Goal: Navigation & Orientation: Find specific page/section

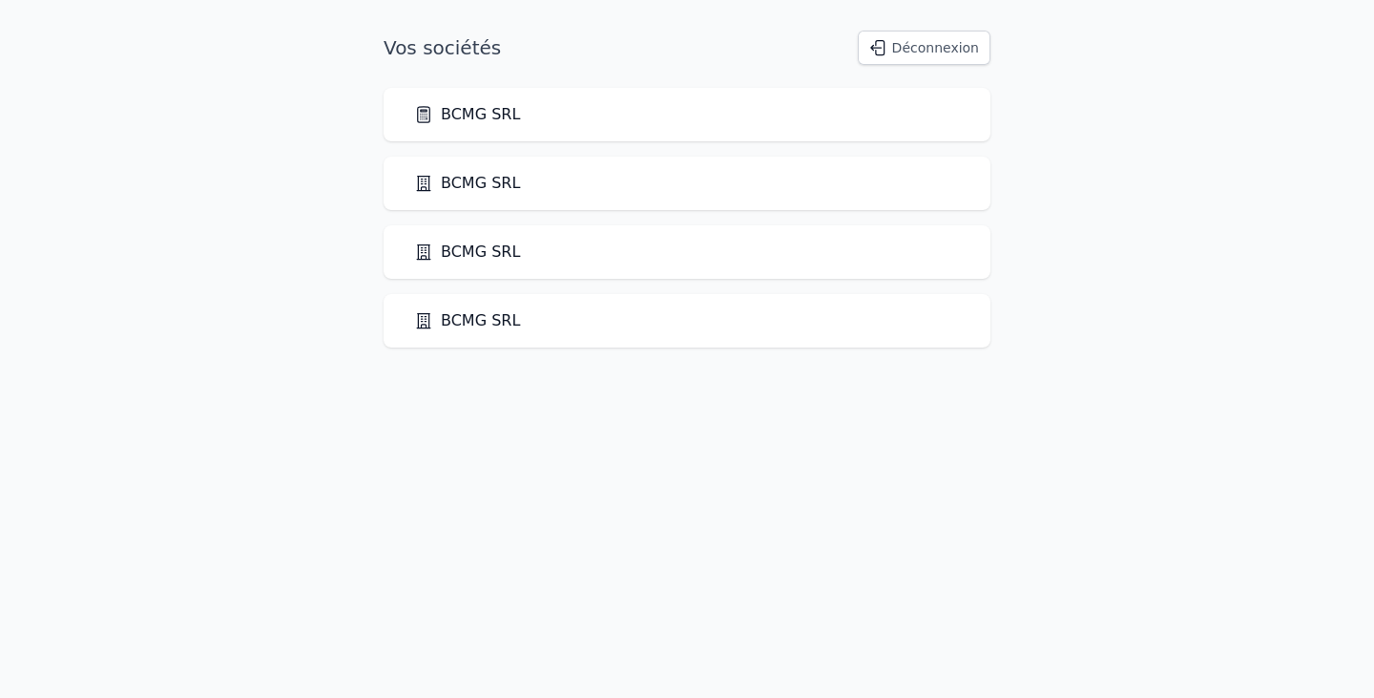
click at [447, 122] on link "BCMG SRL" at bounding box center [467, 114] width 106 height 23
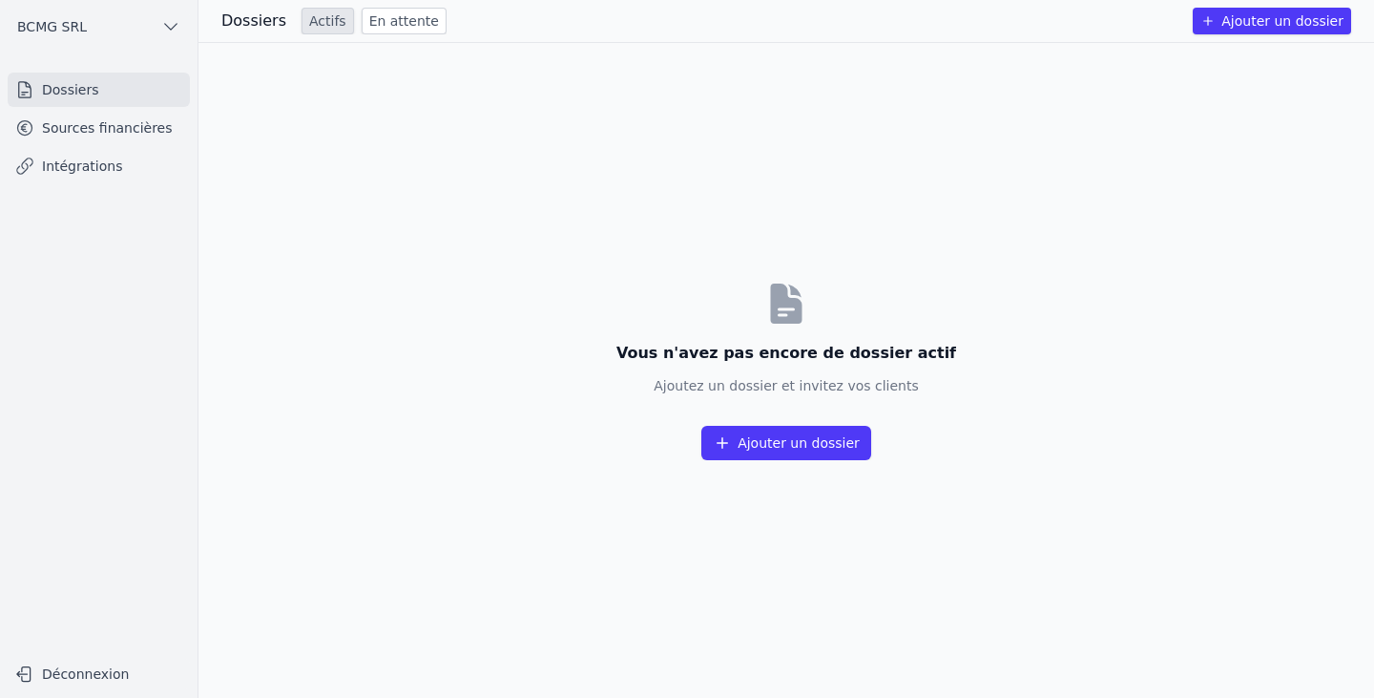
click at [134, 142] on link "Sources financières" at bounding box center [99, 128] width 182 height 34
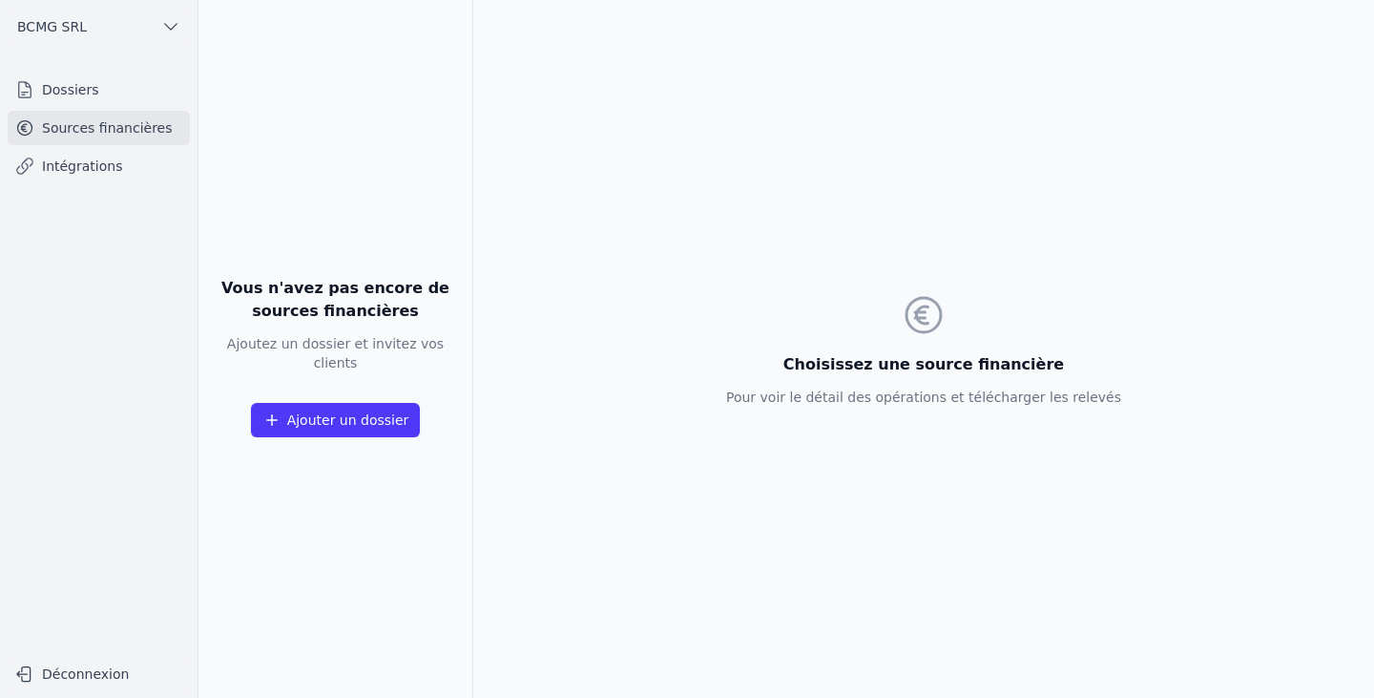
click at [110, 165] on link "Intégrations" at bounding box center [99, 166] width 182 height 34
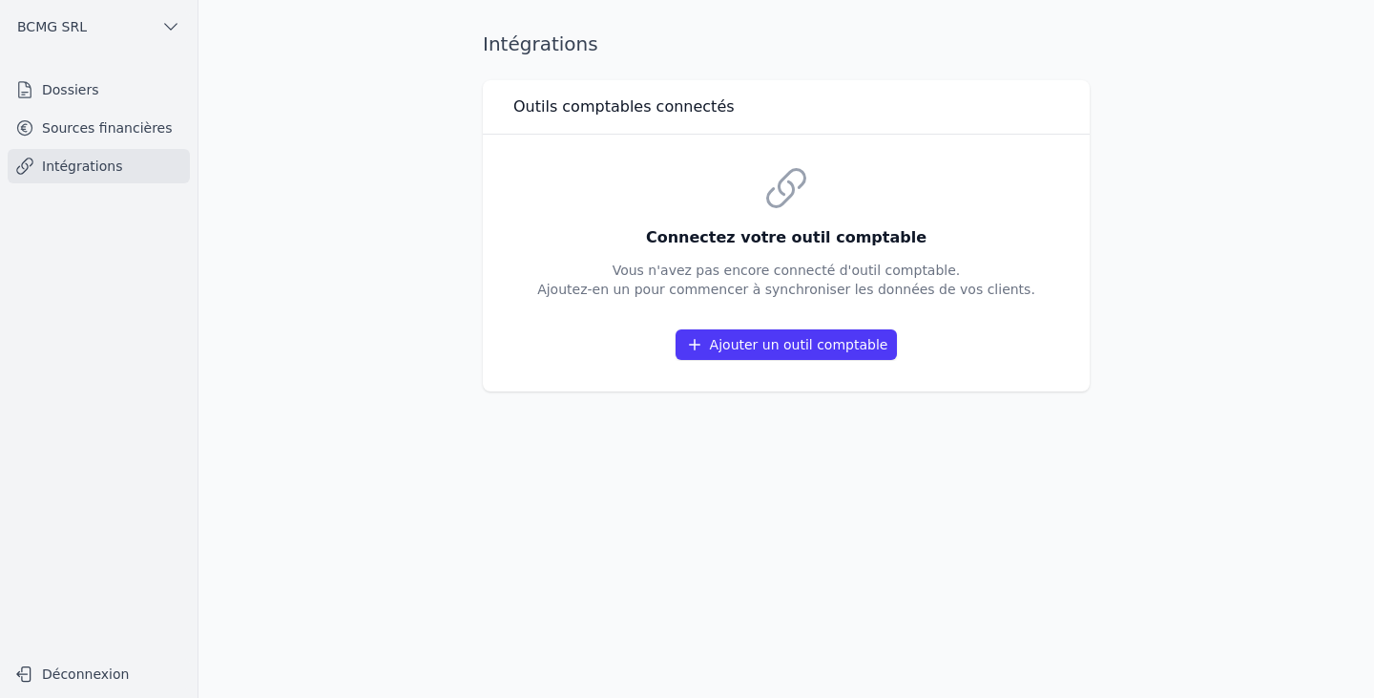
click at [41, 85] on link "Dossiers" at bounding box center [99, 90] width 182 height 34
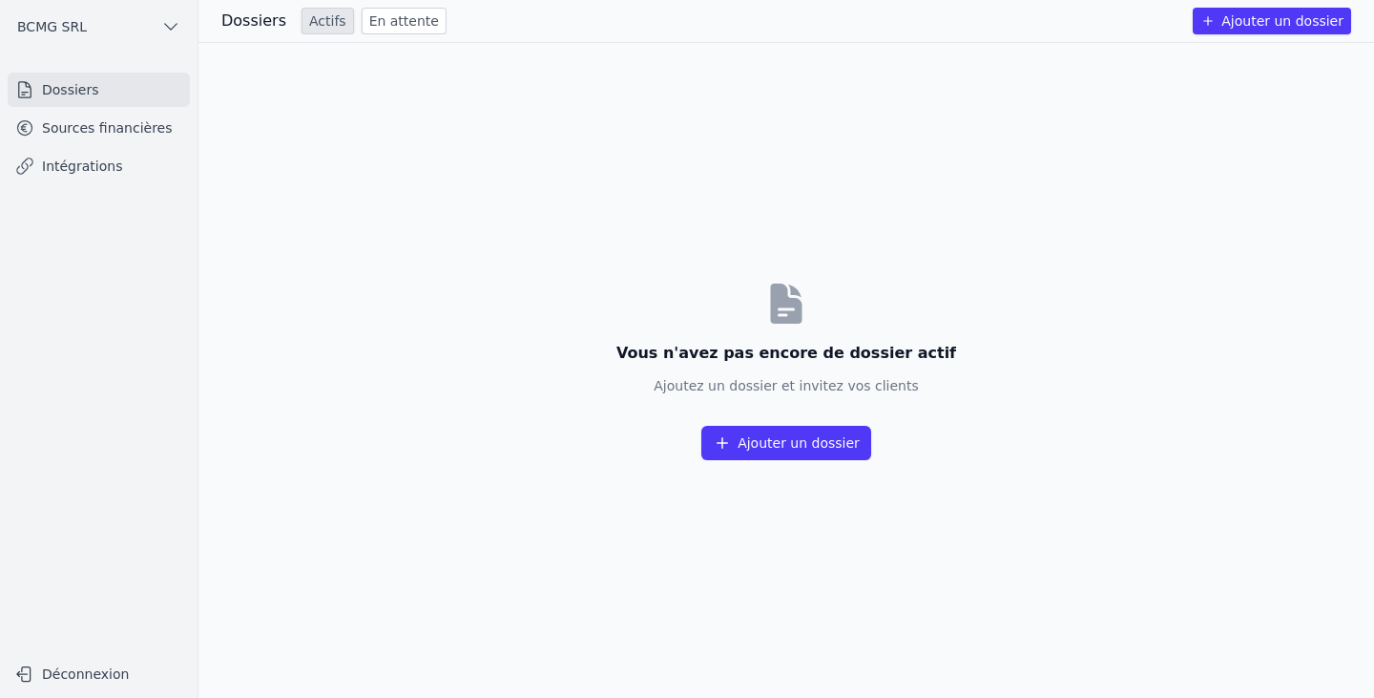
click at [398, 11] on link "En attente" at bounding box center [404, 21] width 85 height 27
click at [302, 21] on link "Actifs" at bounding box center [328, 21] width 52 height 27
click at [55, 38] on button "BCMG SRL" at bounding box center [99, 26] width 182 height 31
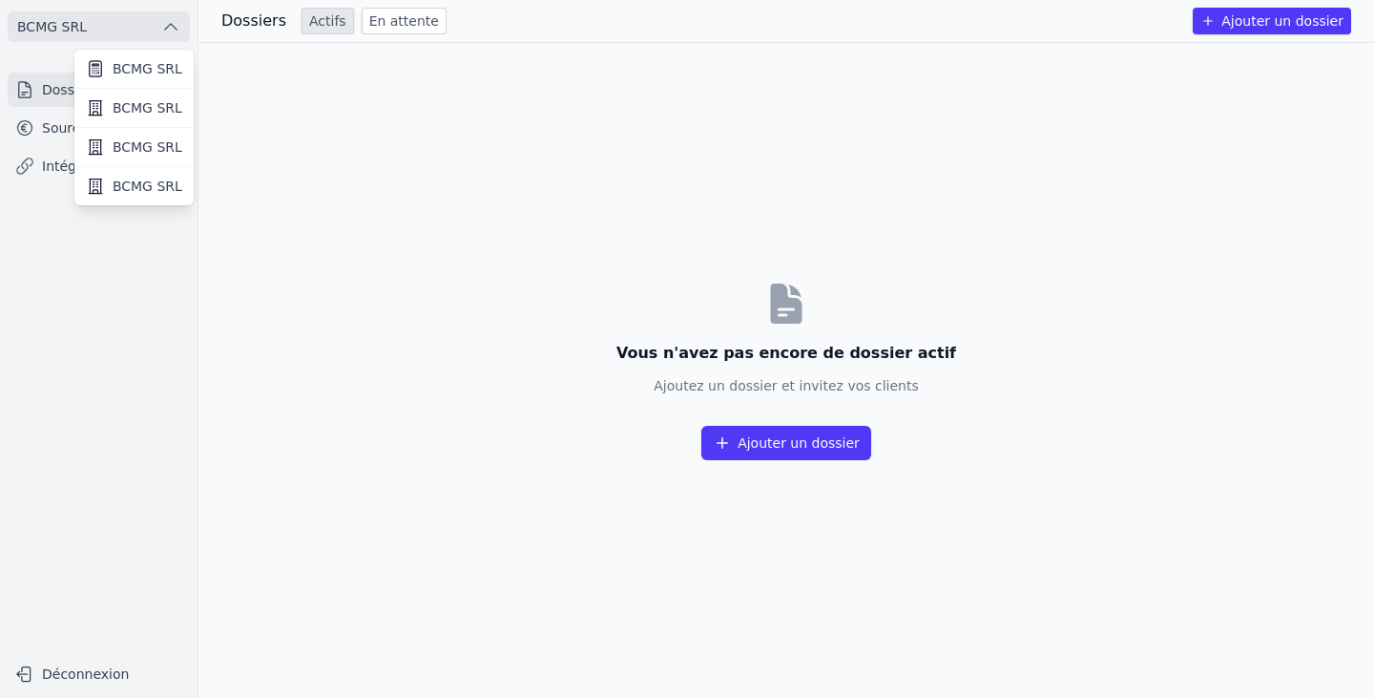
click at [110, 110] on link "BCMG SRL" at bounding box center [133, 108] width 119 height 39
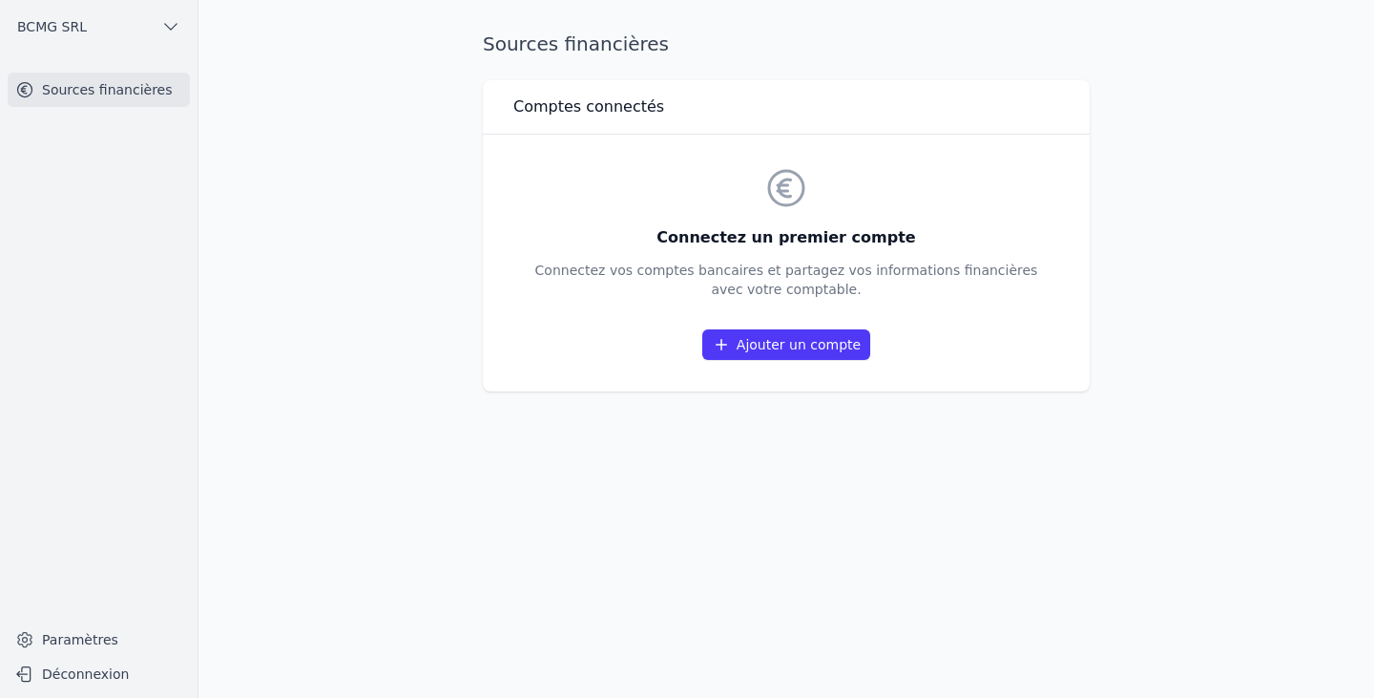
click at [57, 36] on button "BCMG SRL" at bounding box center [99, 26] width 182 height 31
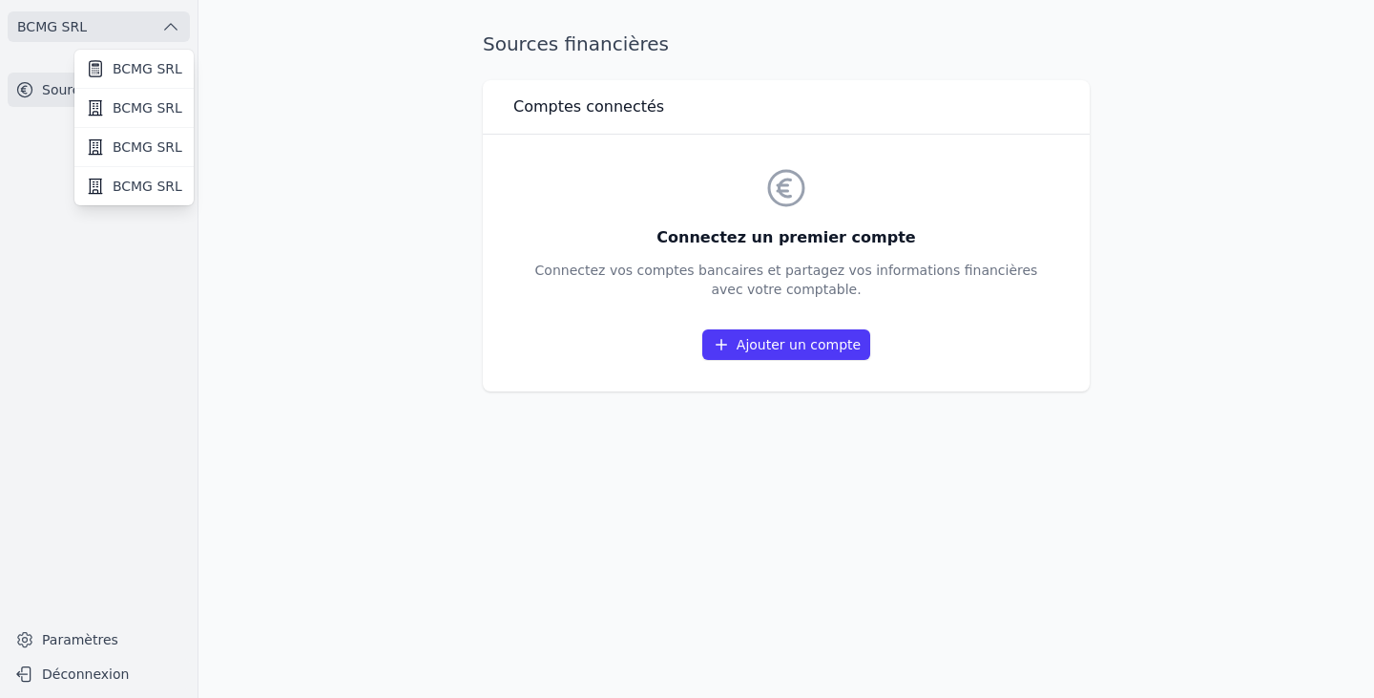
click at [111, 147] on link "BCMG SRL" at bounding box center [133, 147] width 119 height 39
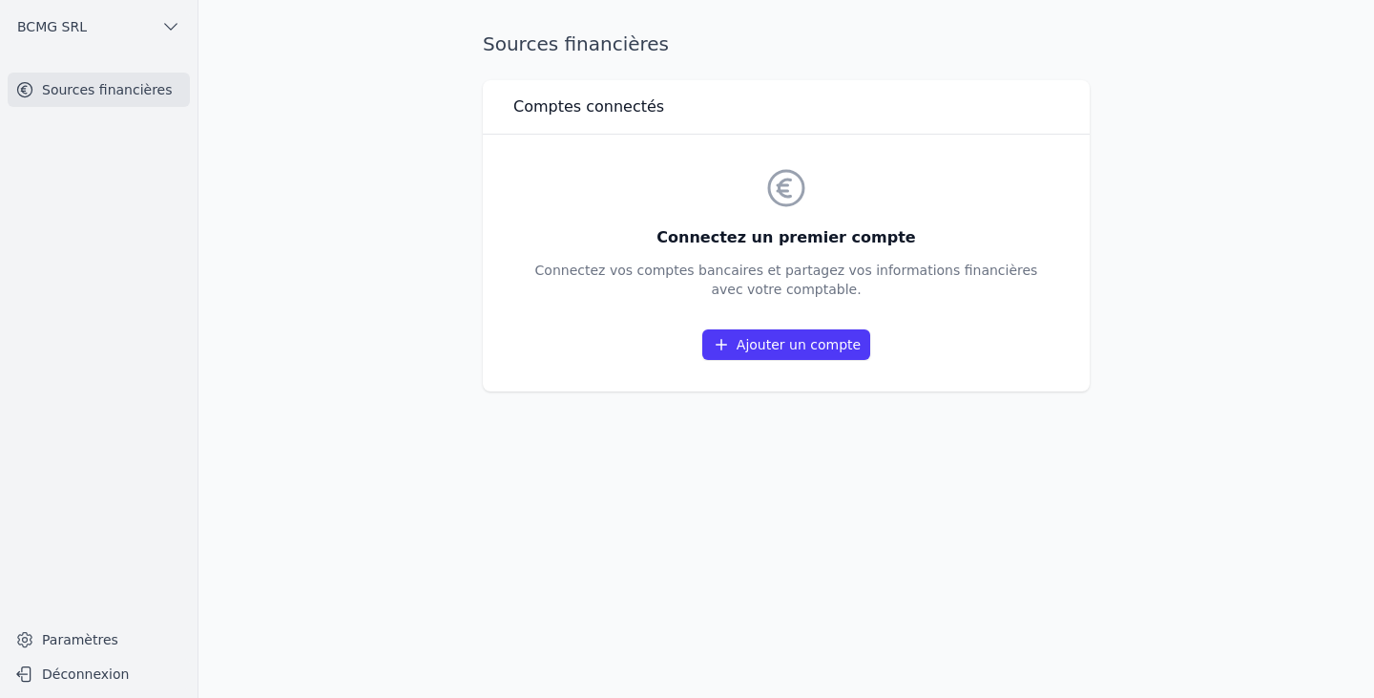
click at [55, 41] on button "BCMG SRL" at bounding box center [99, 26] width 182 height 31
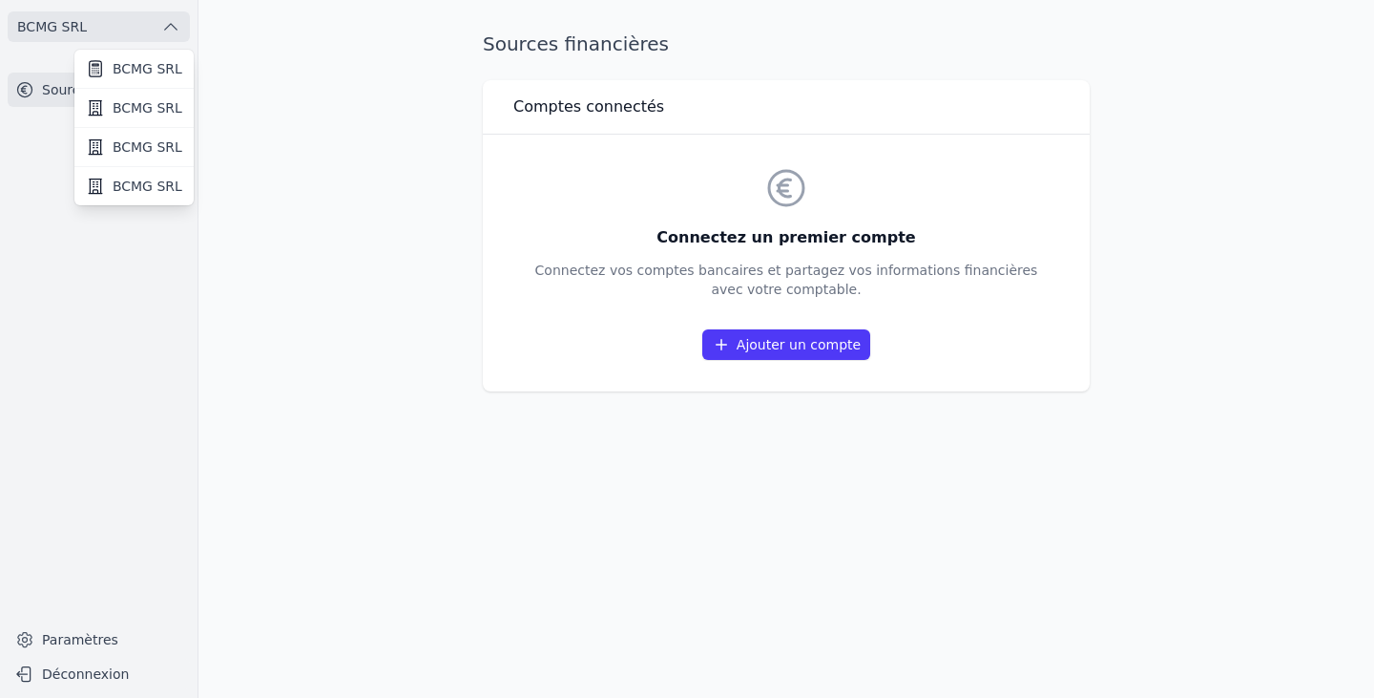
click at [125, 177] on span "BCMG SRL" at bounding box center [148, 186] width 70 height 19
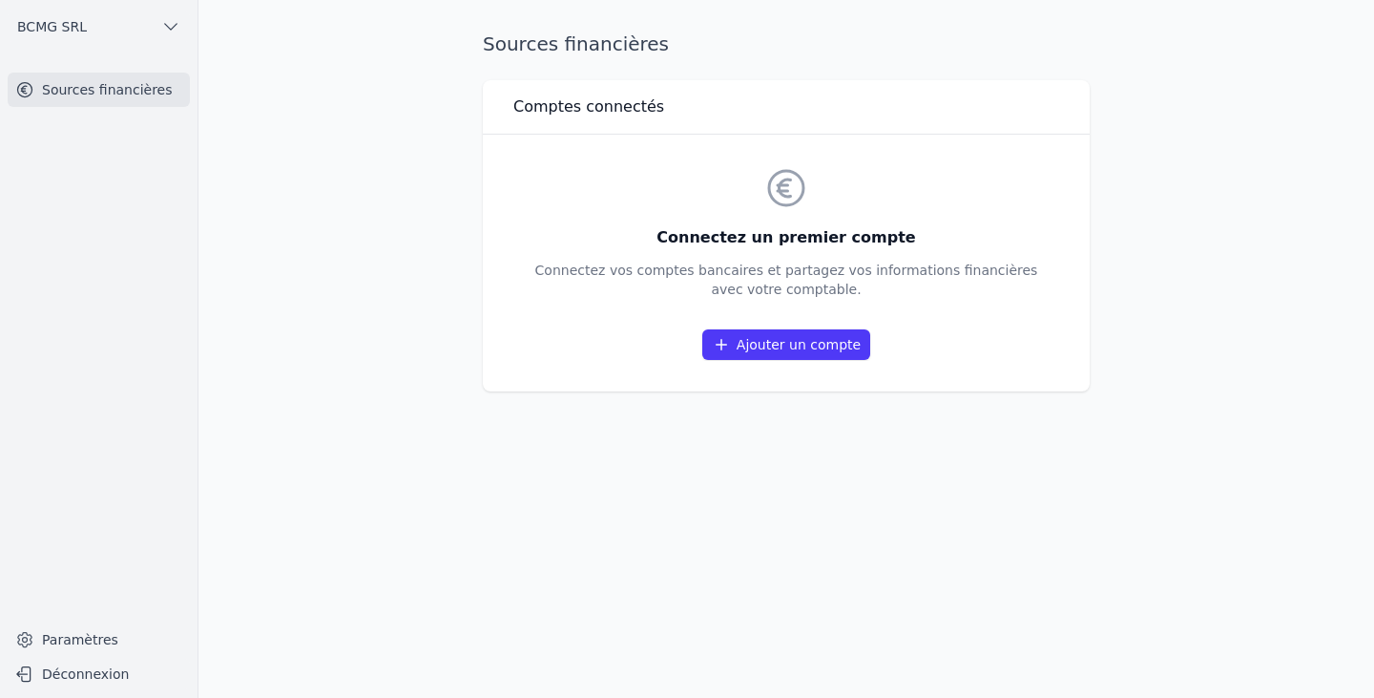
click at [70, 10] on ul "BCMG SRL" at bounding box center [98, 26] width 167 height 53
click at [55, 36] on button "BCMG SRL" at bounding box center [99, 26] width 182 height 31
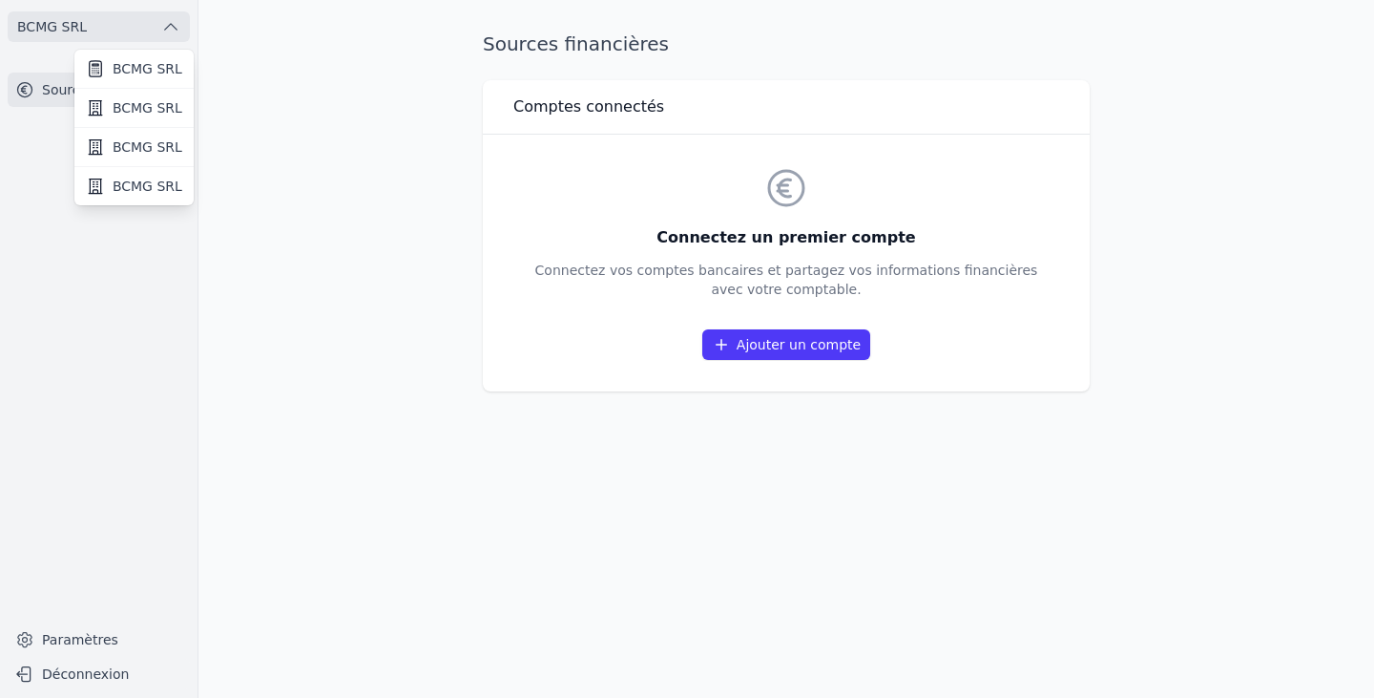
click at [128, 60] on span "BCMG SRL" at bounding box center [148, 68] width 70 height 19
